Goal: Task Accomplishment & Management: Manage account settings

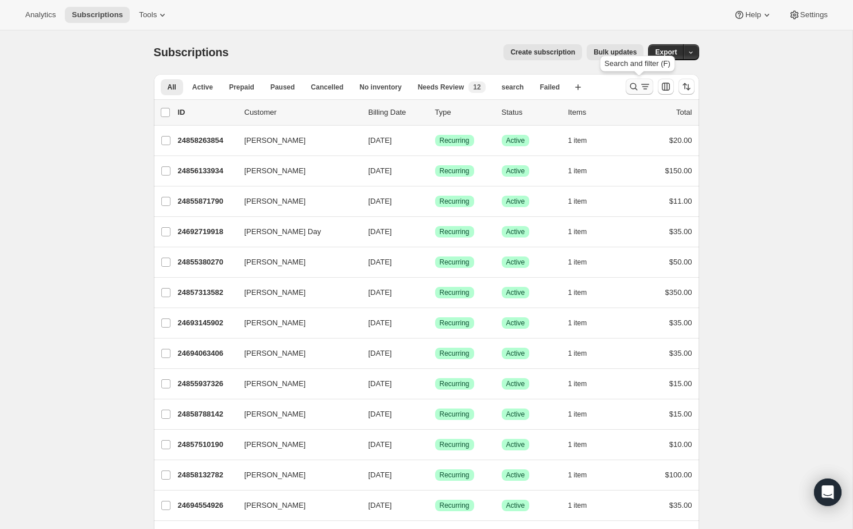
click at [636, 89] on icon "Search and filter results" at bounding box center [633, 86] width 11 height 11
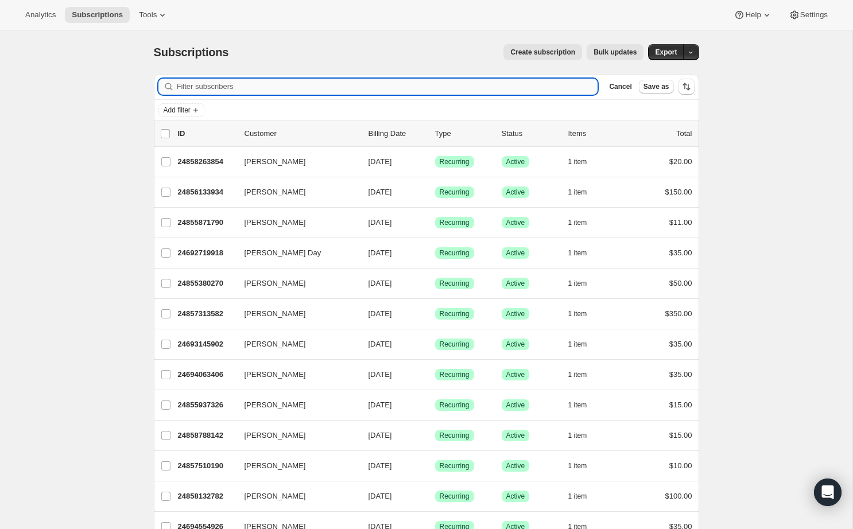
paste input "[EMAIL_ADDRESS][DOMAIN_NAME]"
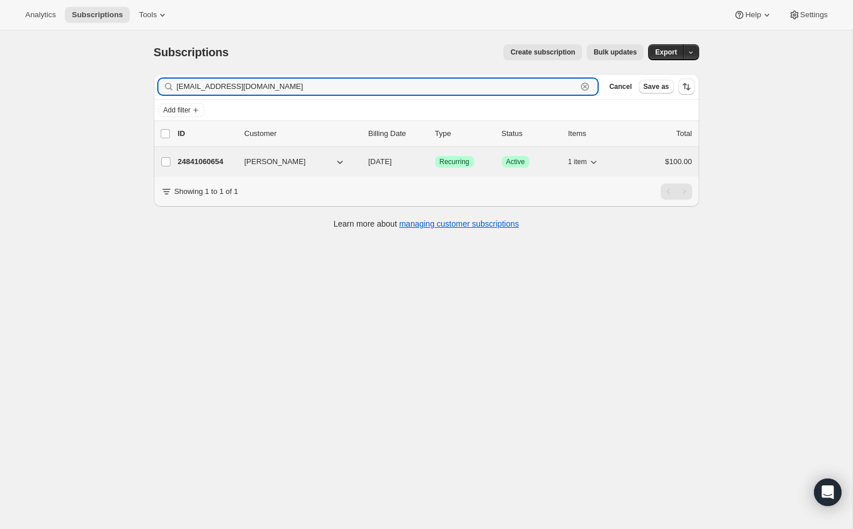
type input "[EMAIL_ADDRESS][DOMAIN_NAME]"
click at [215, 159] on p "24841060654" at bounding box center [206, 161] width 57 height 11
